Goal: Find specific page/section: Find specific page/section

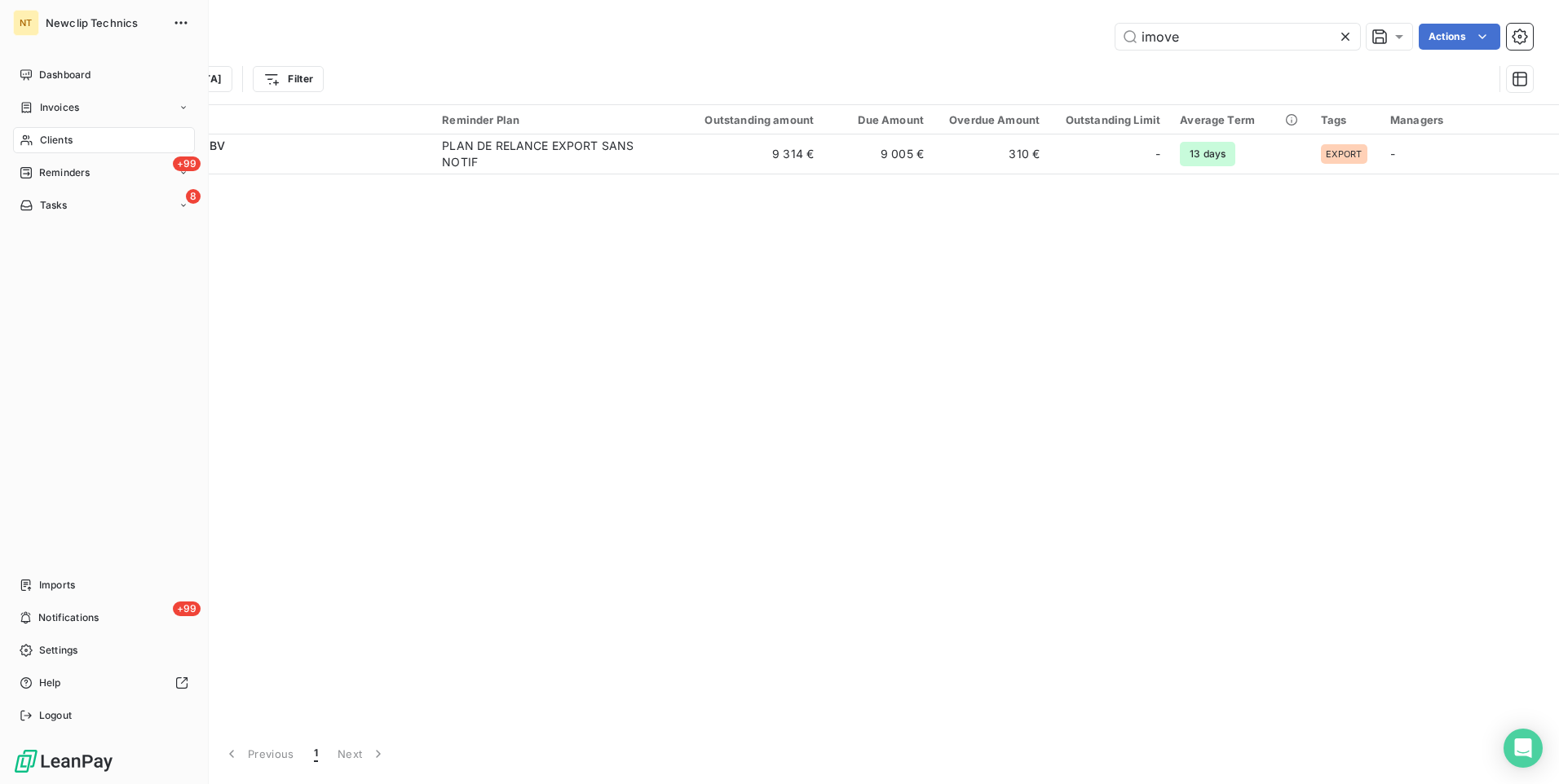
click at [51, 140] on span "Clients" at bounding box center [56, 140] width 33 height 15
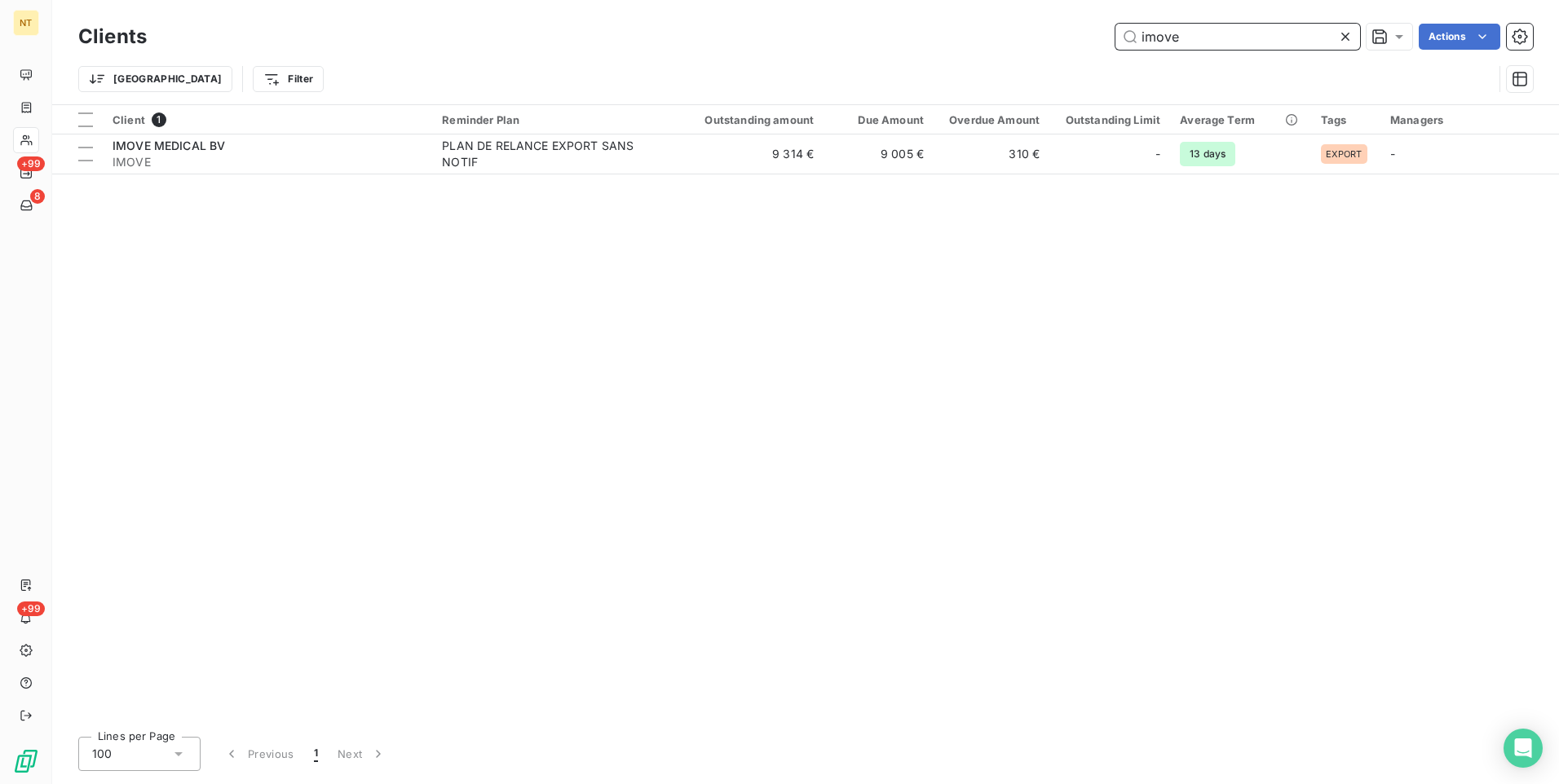
drag, startPoint x: 1210, startPoint y: 32, endPoint x: 907, endPoint y: 11, distance: 303.7
click at [907, 19] on div "Clients imove Actions Trier Filter" at bounding box center [805, 52] width 1507 height 105
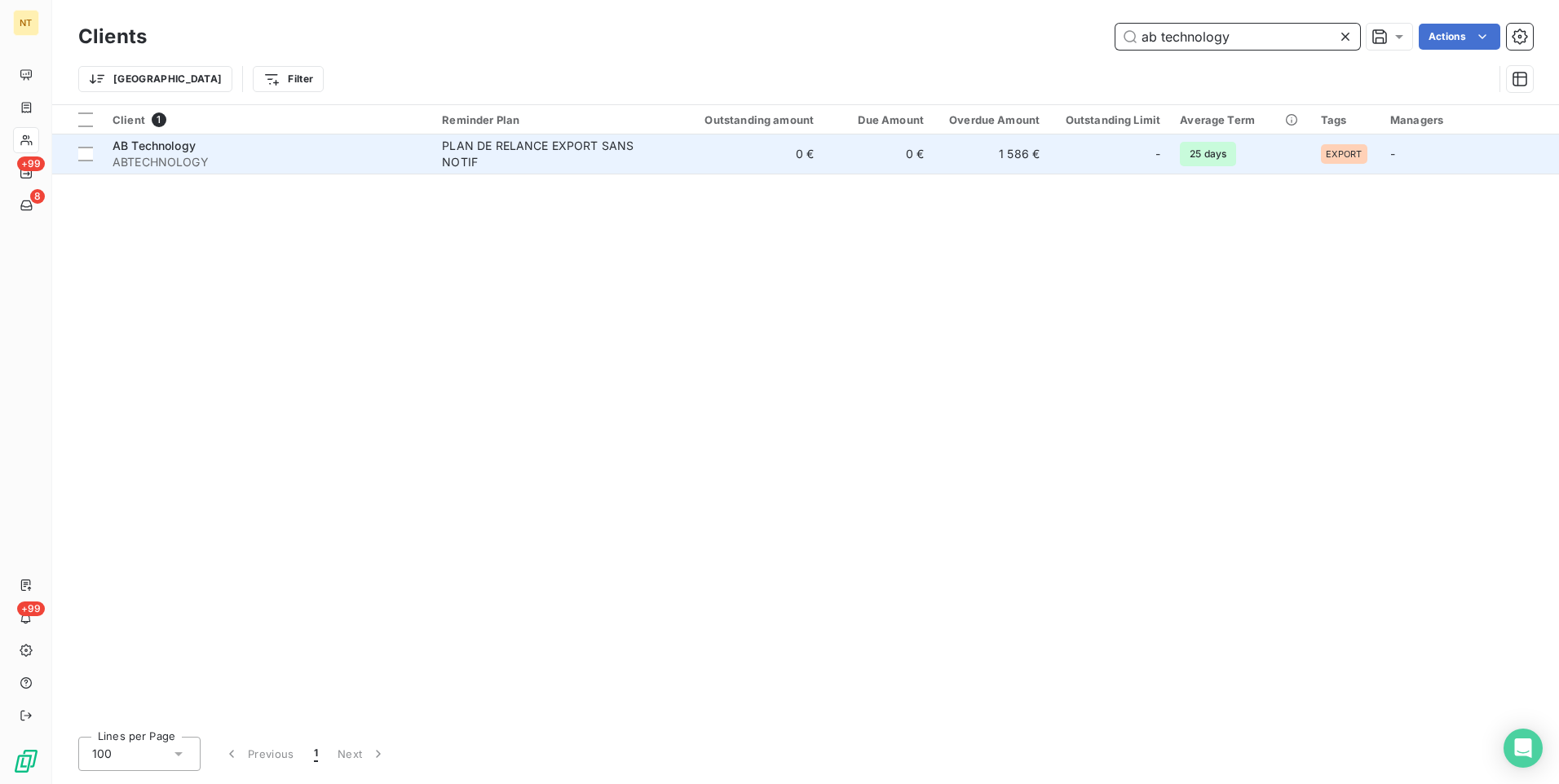
type input "ab technology"
click at [205, 141] on div "AB Technology" at bounding box center [267, 145] width 310 height 16
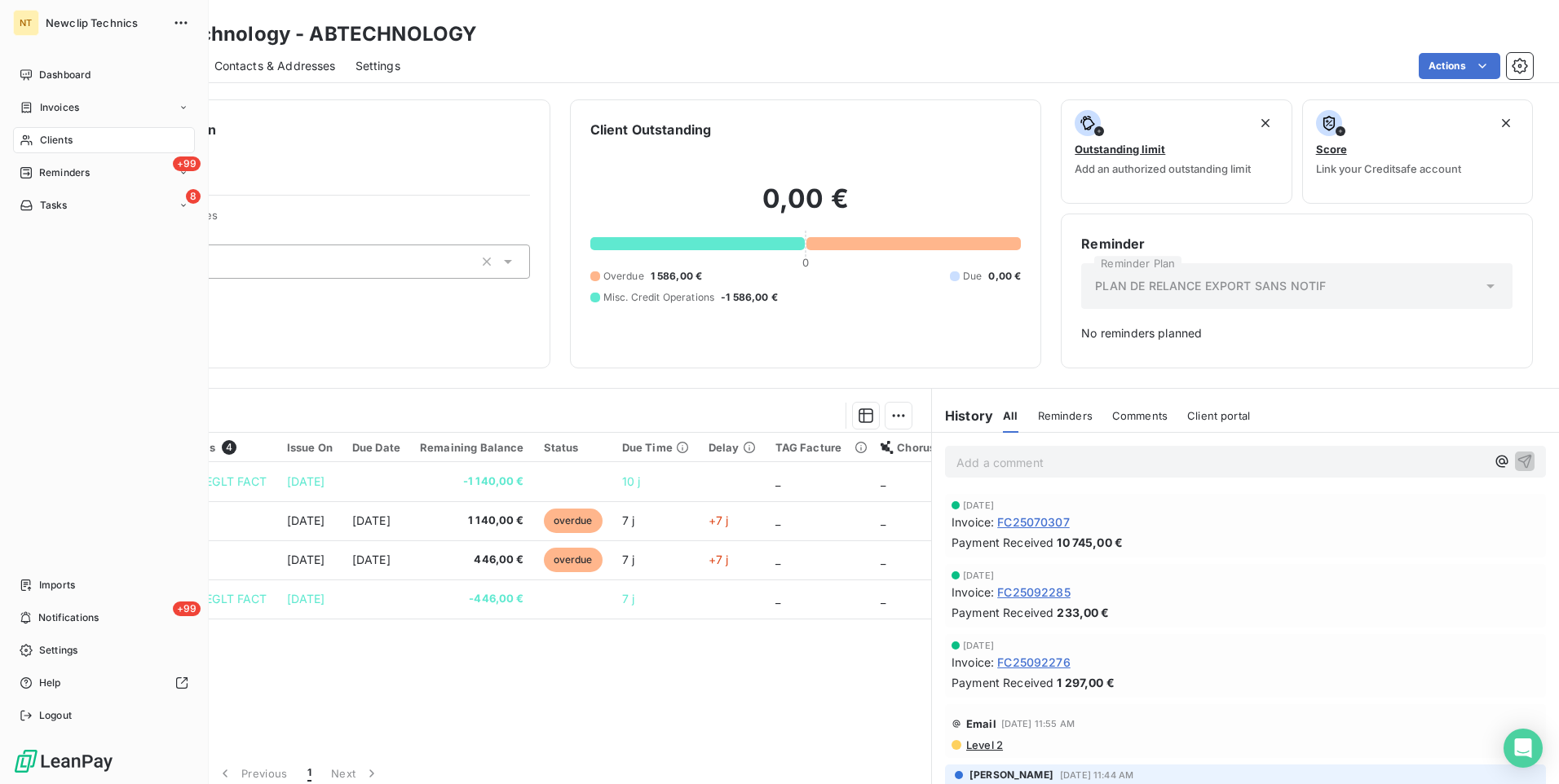
click at [51, 138] on span "Clients" at bounding box center [56, 140] width 33 height 15
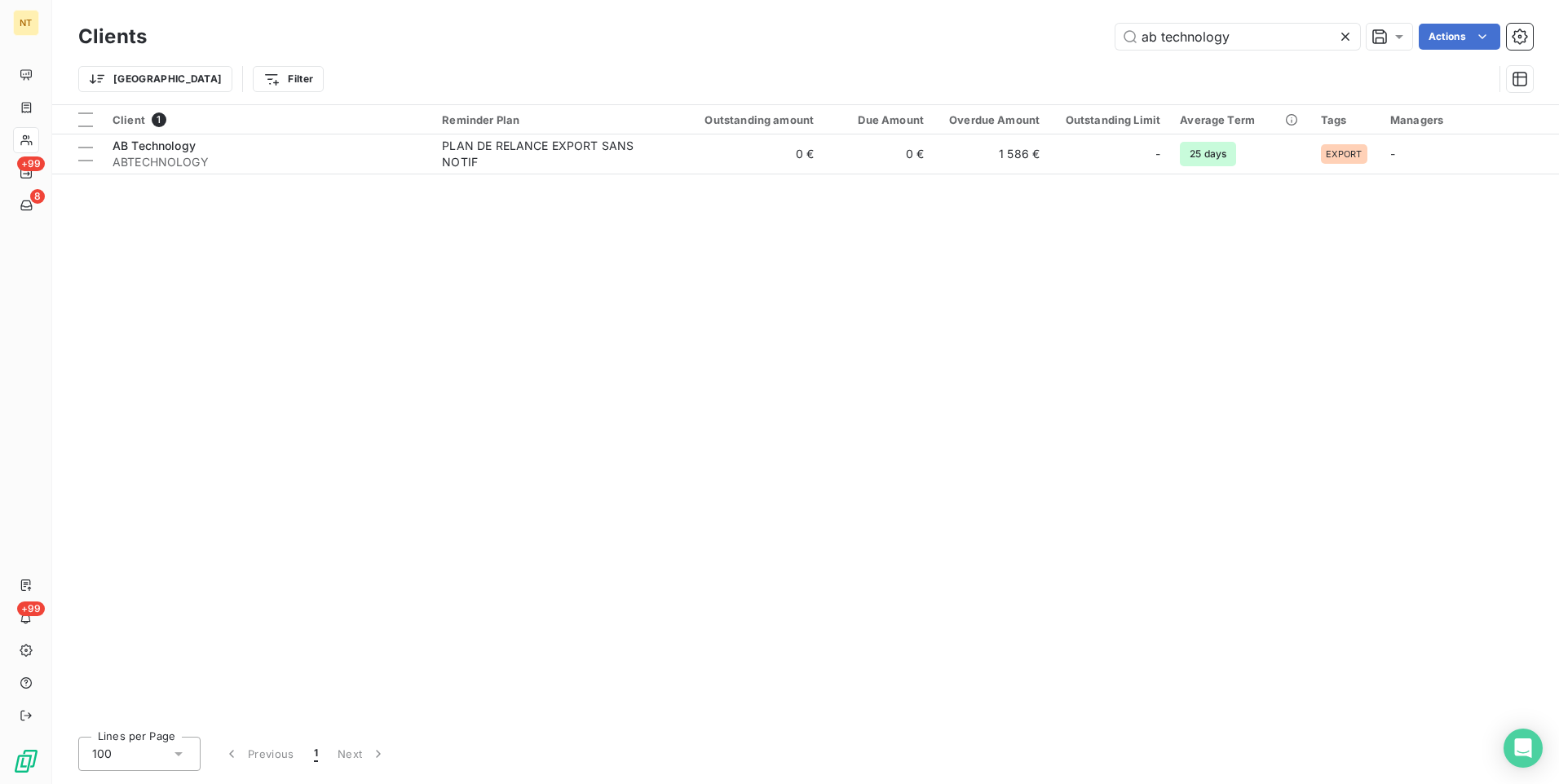
drag, startPoint x: 1252, startPoint y: 34, endPoint x: 891, endPoint y: 37, distance: 361.0
click at [891, 37] on div "ab technology Actions" at bounding box center [849, 36] width 1366 height 26
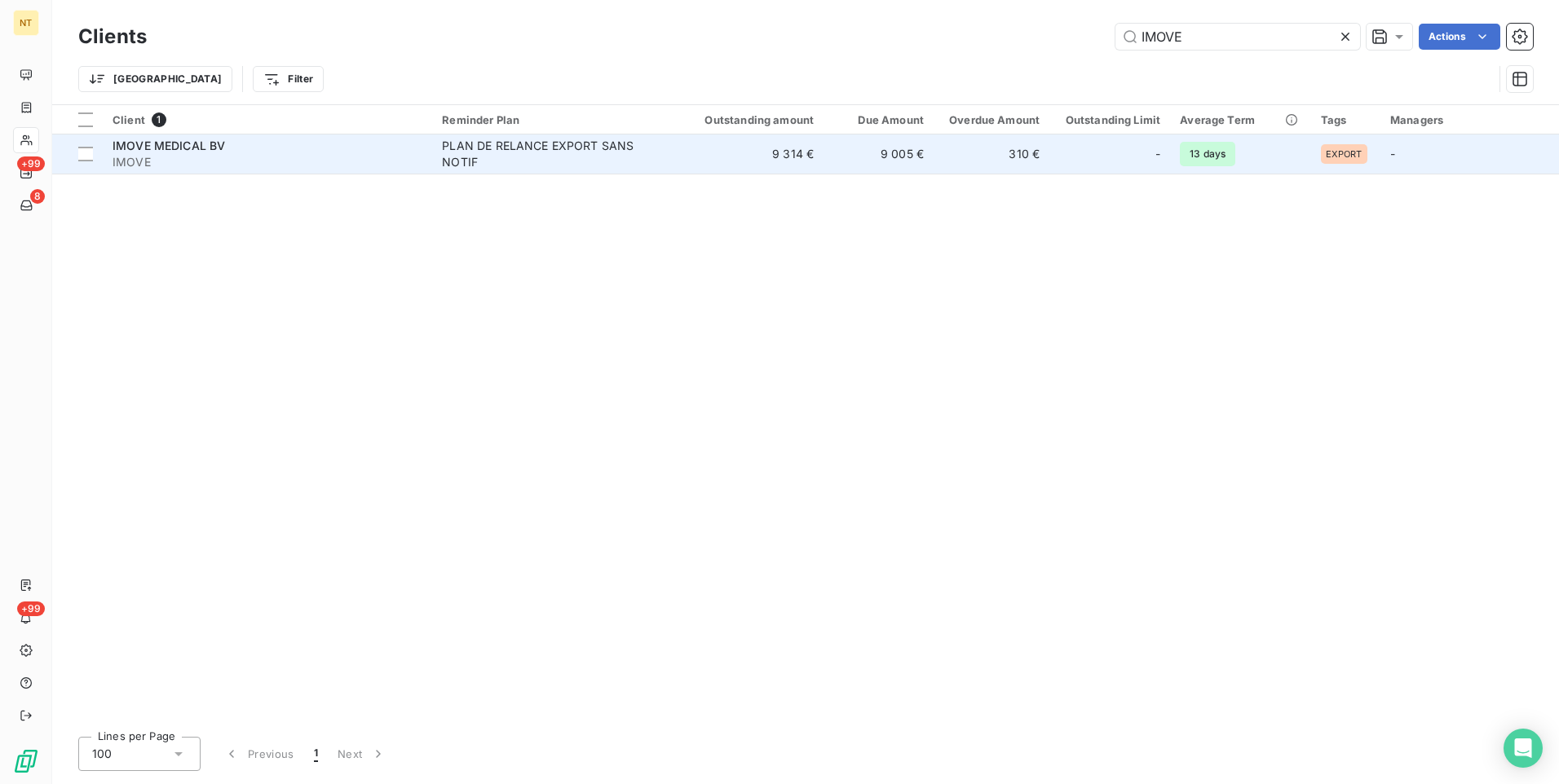
type input "IMOVE"
click at [330, 163] on span "IMOVE" at bounding box center [267, 162] width 310 height 16
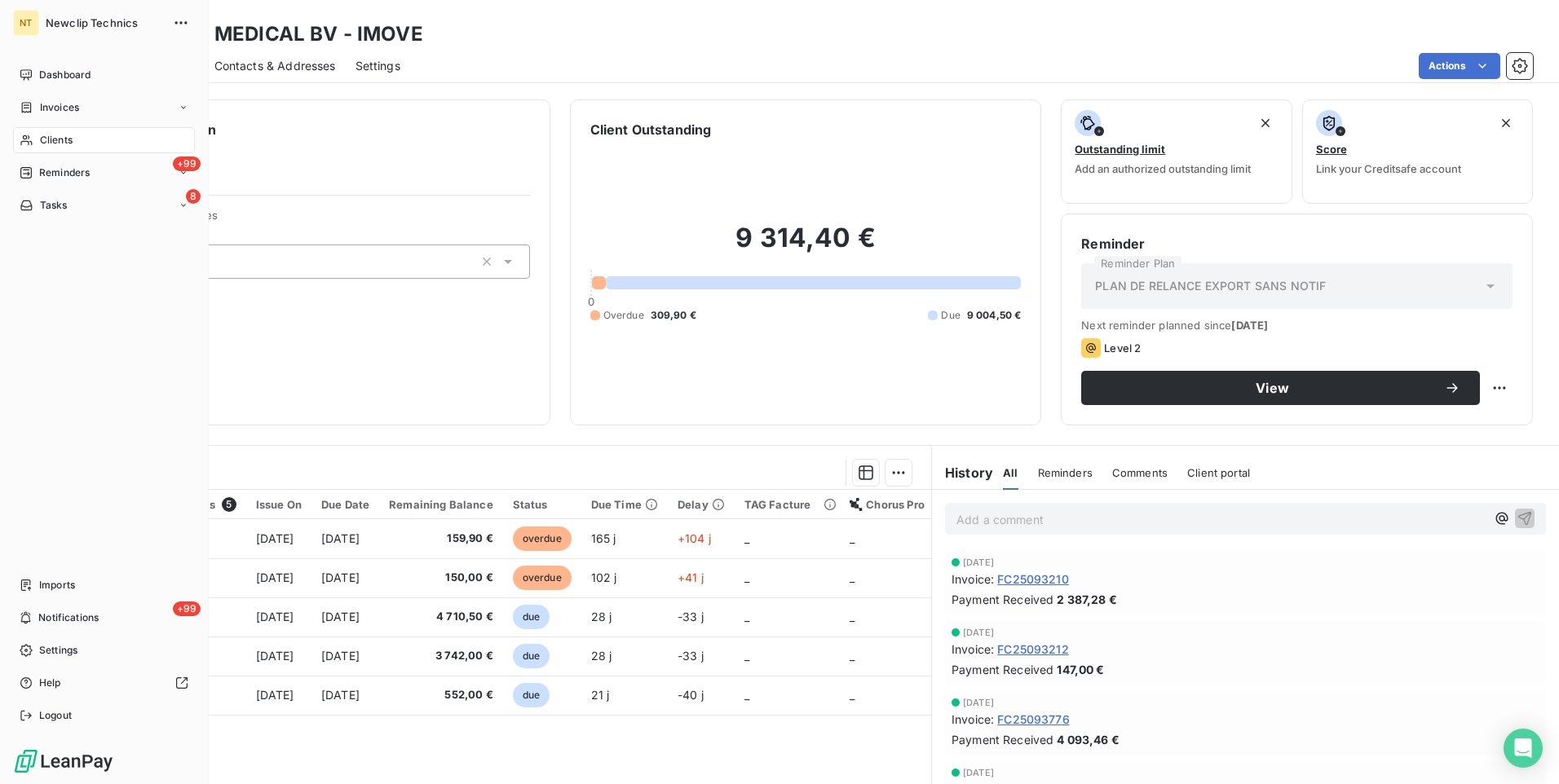
click at [56, 136] on span "Clients" at bounding box center [56, 140] width 33 height 15
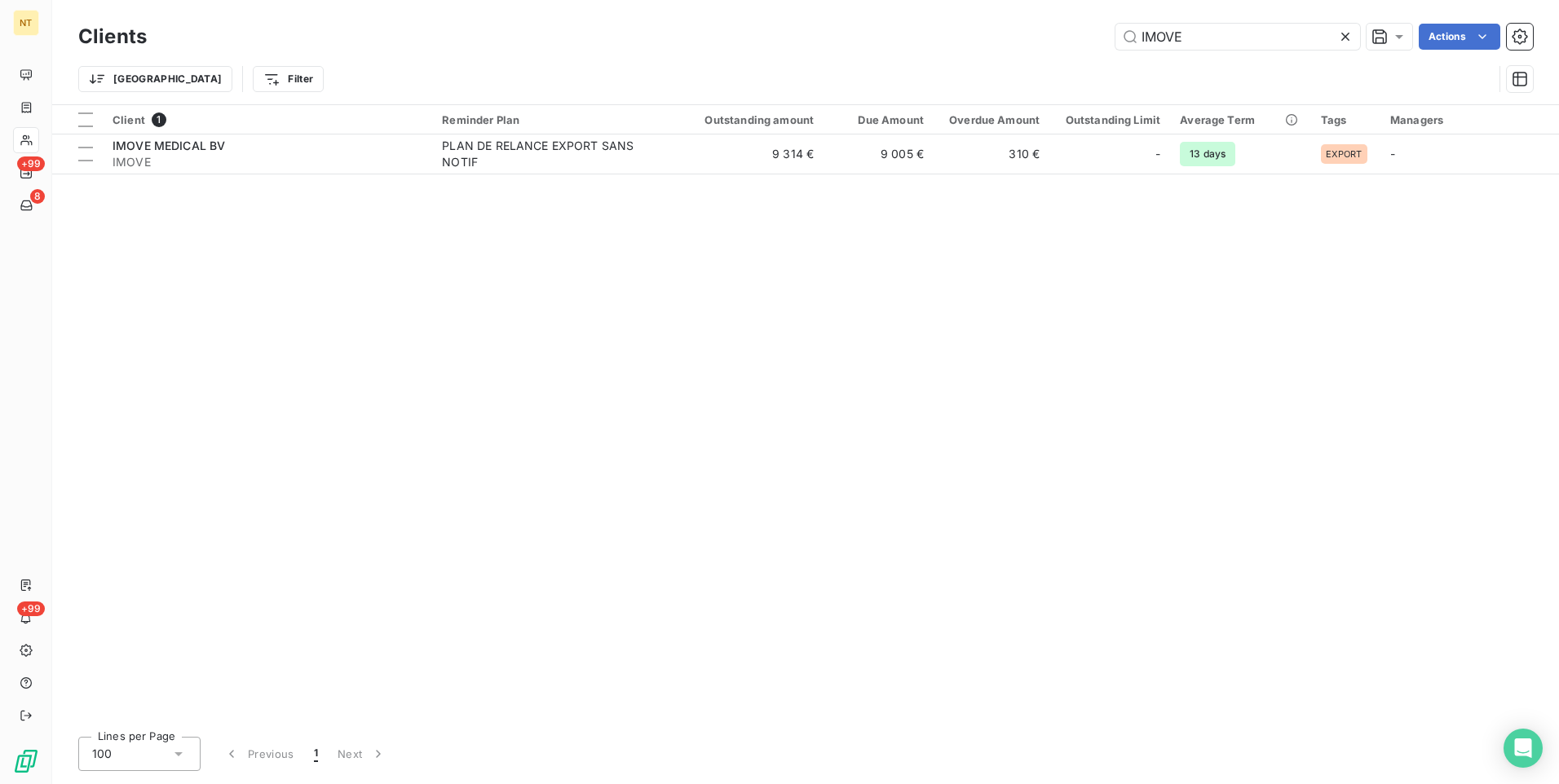
drag, startPoint x: 1211, startPoint y: 37, endPoint x: 1045, endPoint y: 21, distance: 166.8
click at [1053, 46] on div "IMOVE Actions" at bounding box center [849, 36] width 1366 height 26
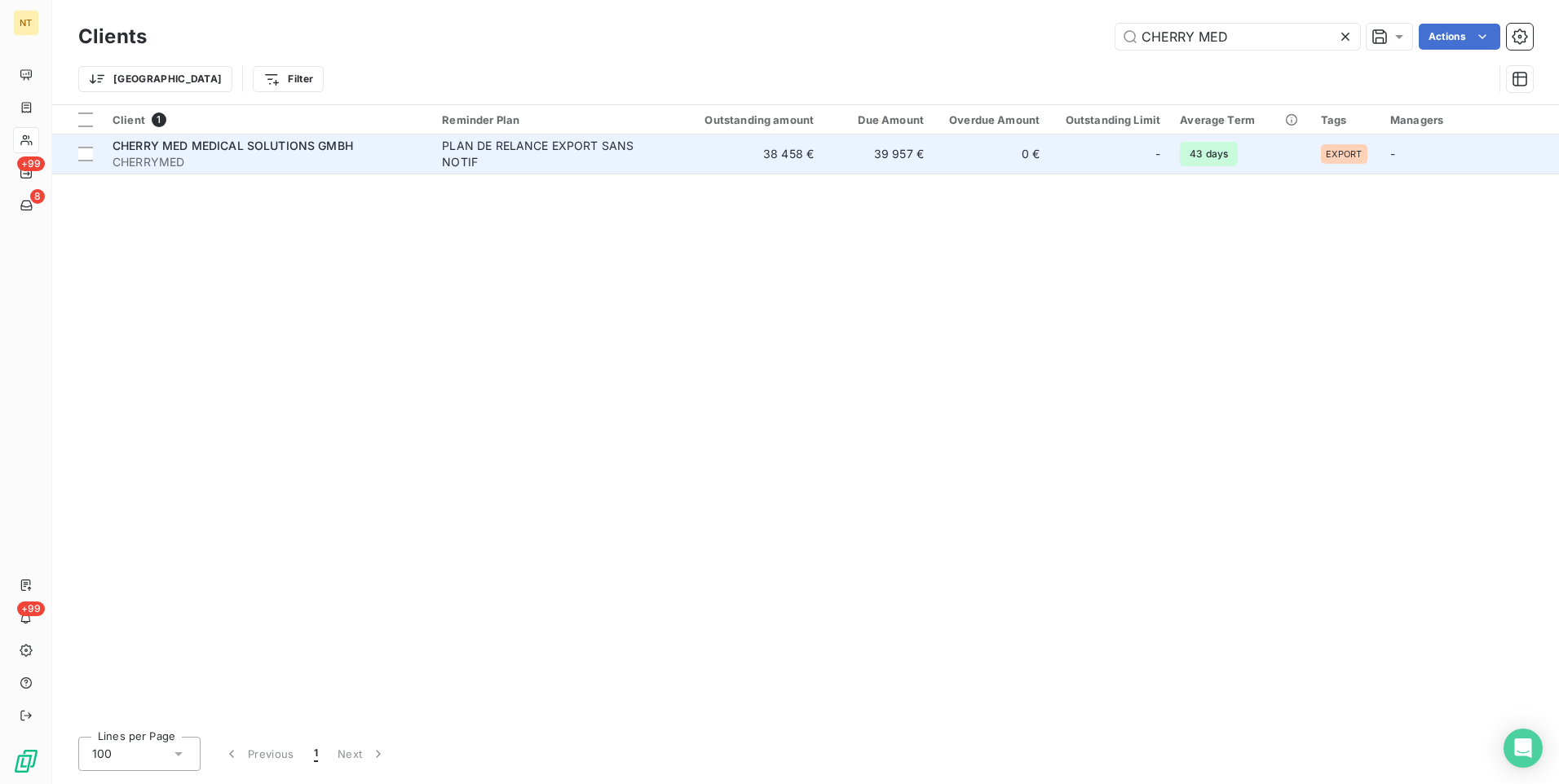
type input "CHERRY MED"
click at [306, 152] on div "CHERRY MED MEDICAL SOLUTIONS GMBH" at bounding box center [267, 145] width 310 height 16
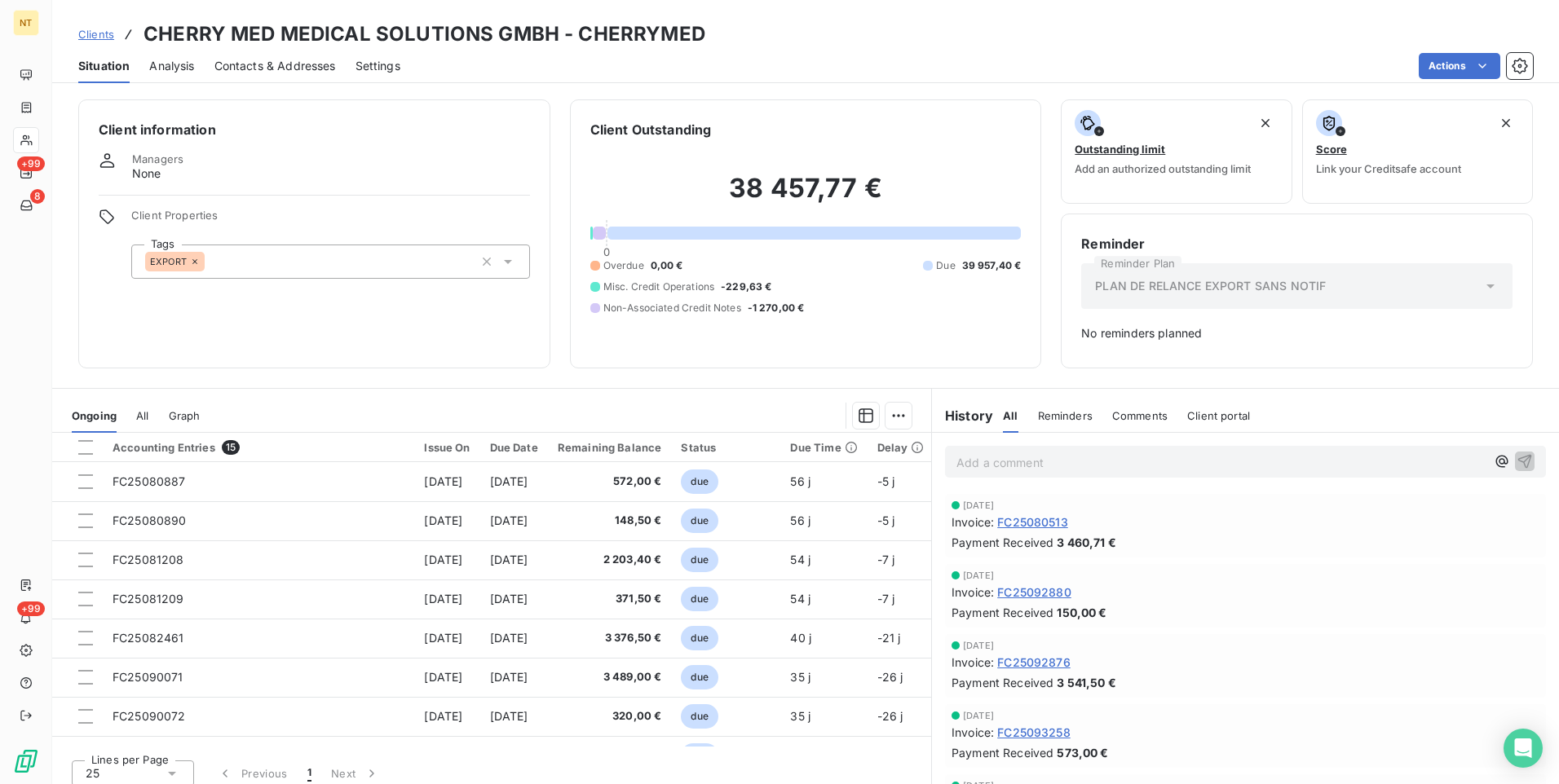
click at [221, 362] on div "Client information Managers None Client Properties Tags EXPORT" at bounding box center [315, 233] width 472 height 269
